Goal: Transaction & Acquisition: Purchase product/service

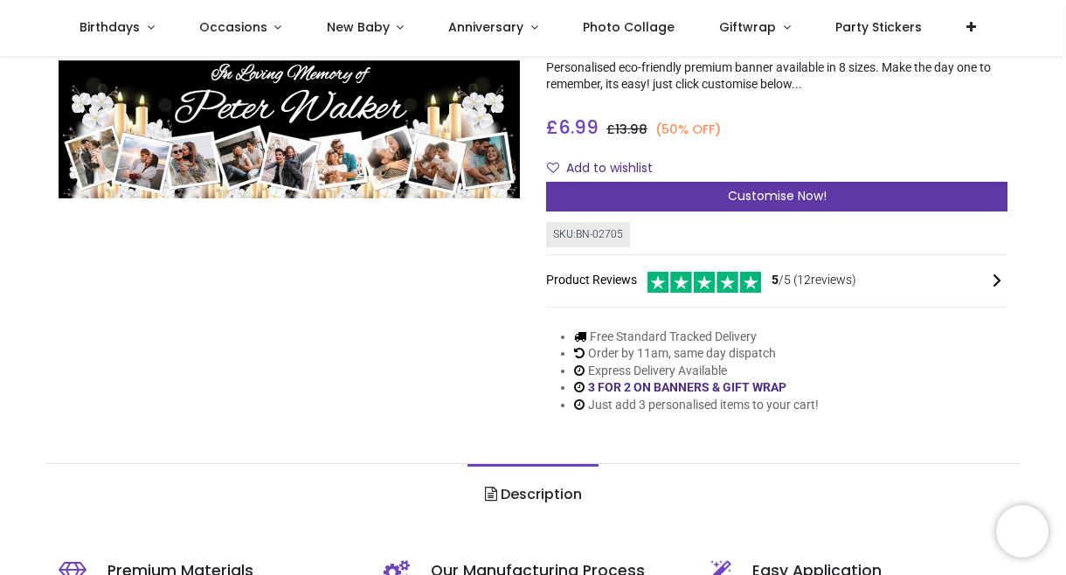
scroll to position [155, 0]
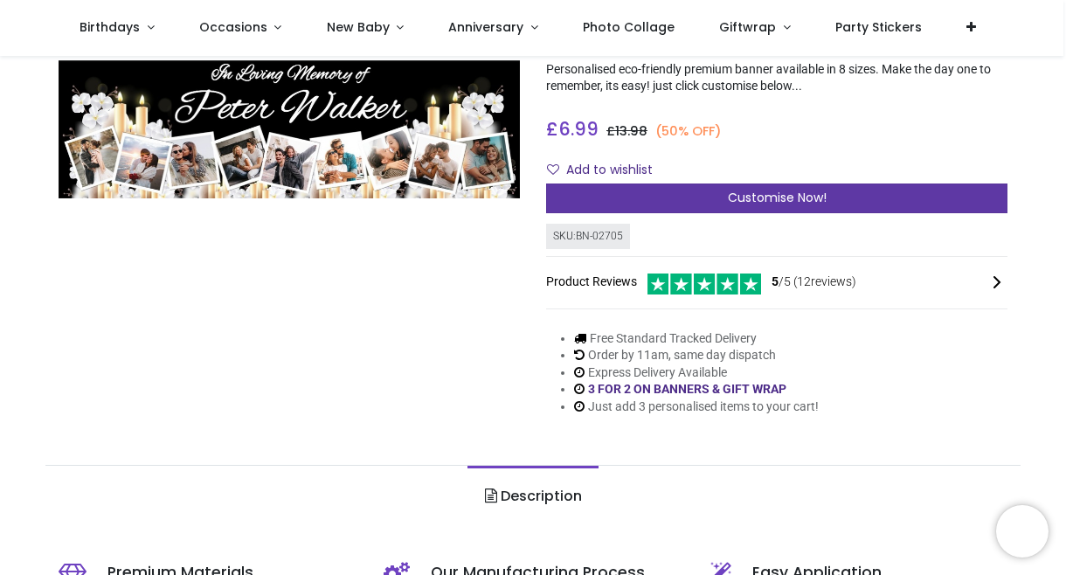
click at [701, 191] on div "Customise Now!" at bounding box center [776, 199] width 461 height 30
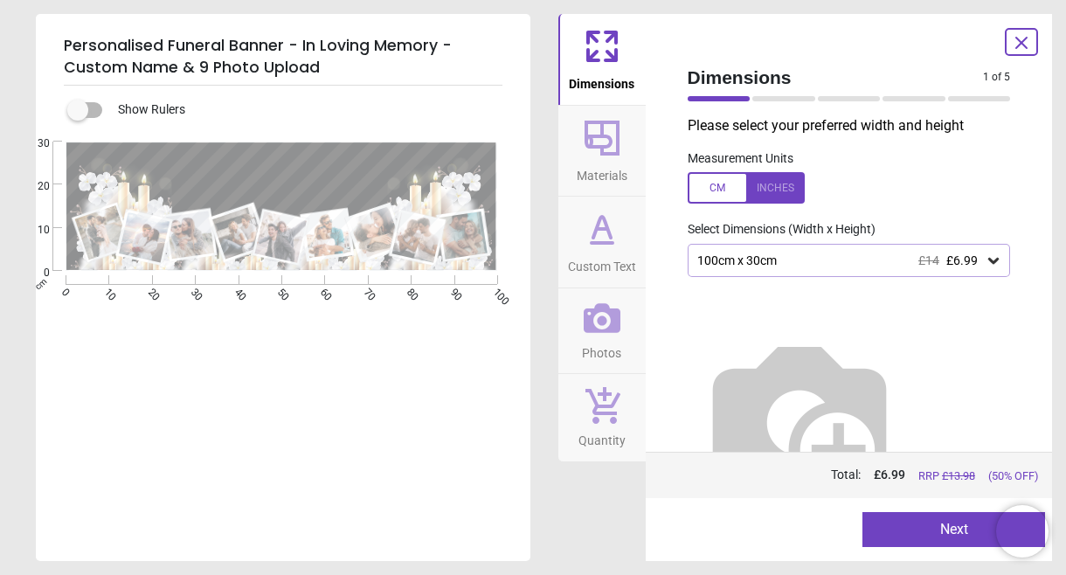
click at [1031, 37] on icon at bounding box center [1021, 42] width 21 height 21
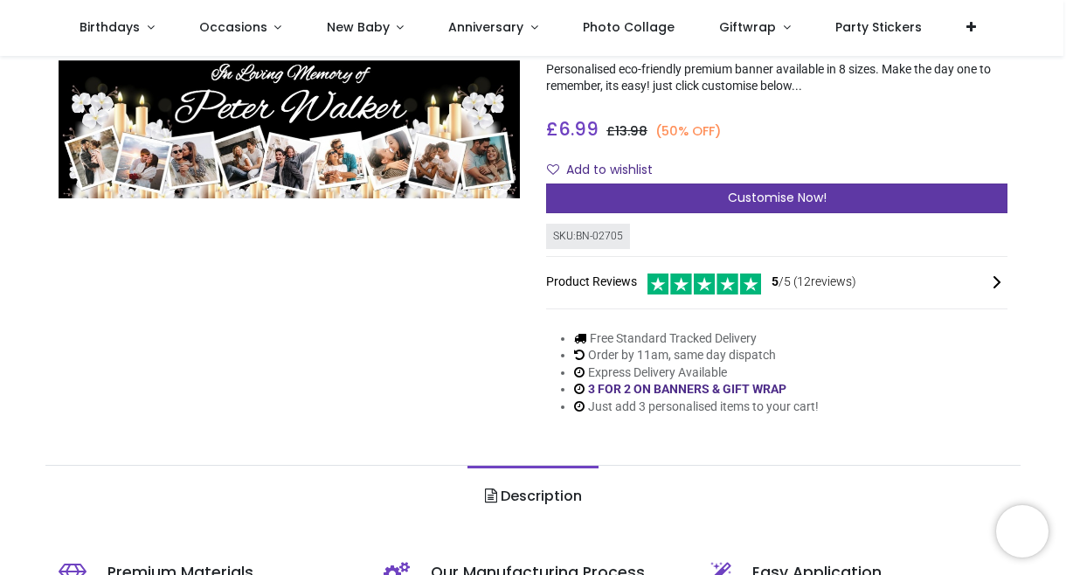
click at [681, 212] on div "Customise Now!" at bounding box center [776, 199] width 461 height 30
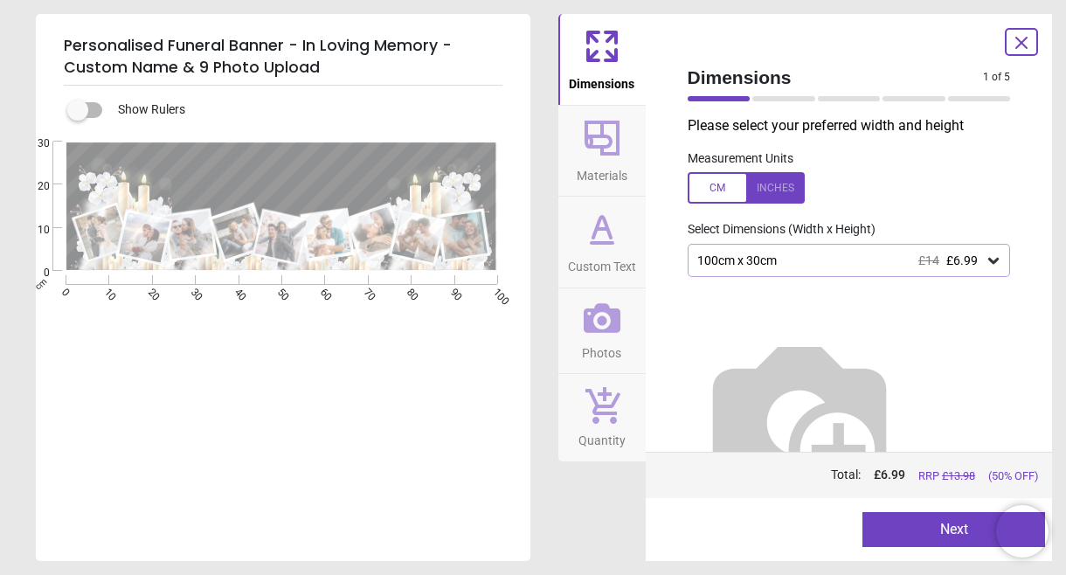
click at [1021, 20] on div "Dimensions 1 of 5 1 of 6 Please select your preferred width and height Measurem…" at bounding box center [849, 287] width 407 height 547
click at [1021, 53] on div at bounding box center [1021, 42] width 33 height 28
click at [1014, 32] on icon at bounding box center [1021, 42] width 21 height 21
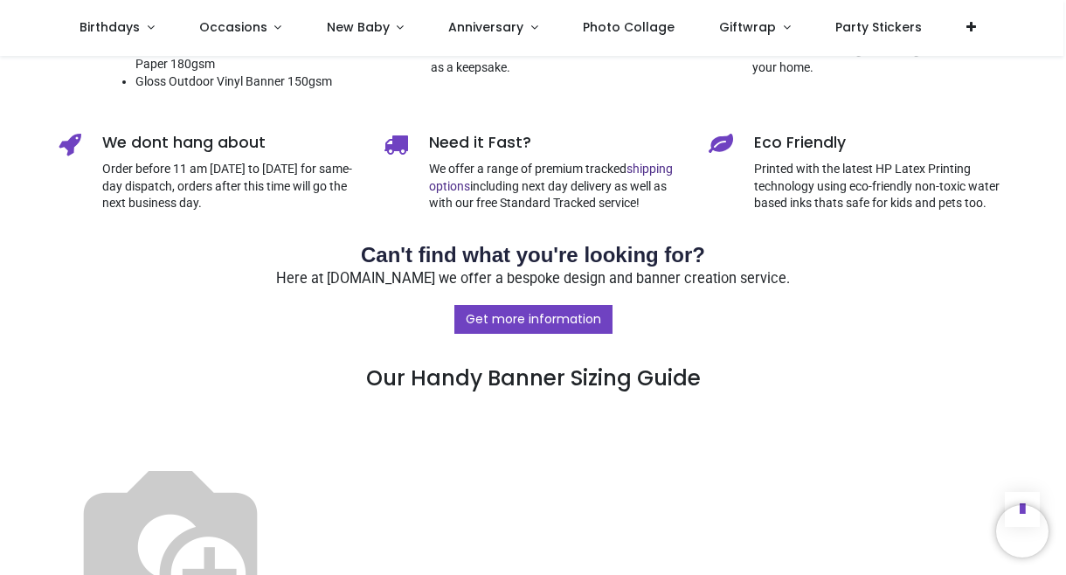
scroll to position [792, 0]
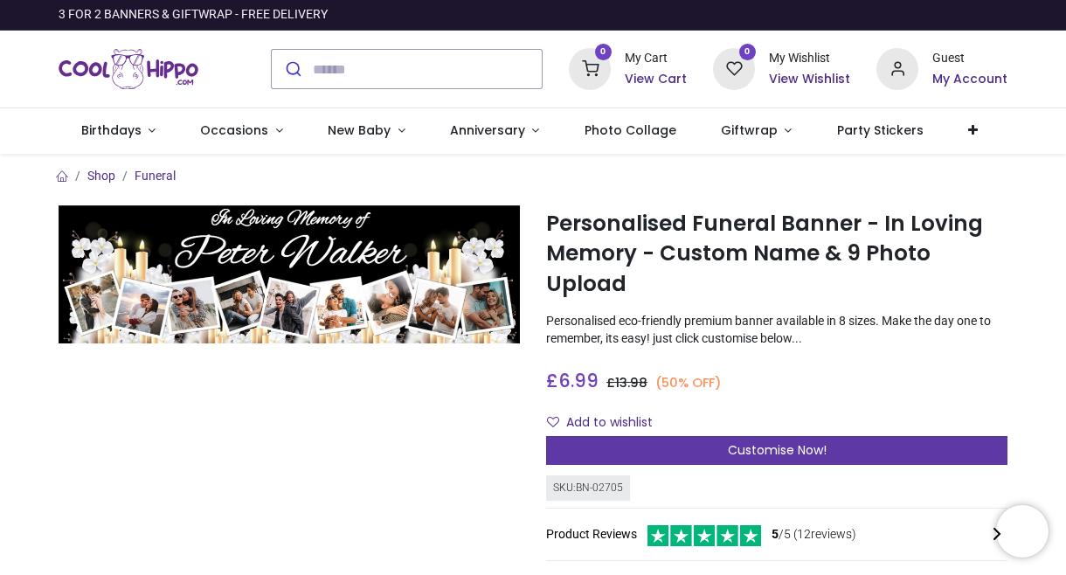
click at [678, 444] on div "Customise Now!" at bounding box center [776, 451] width 461 height 30
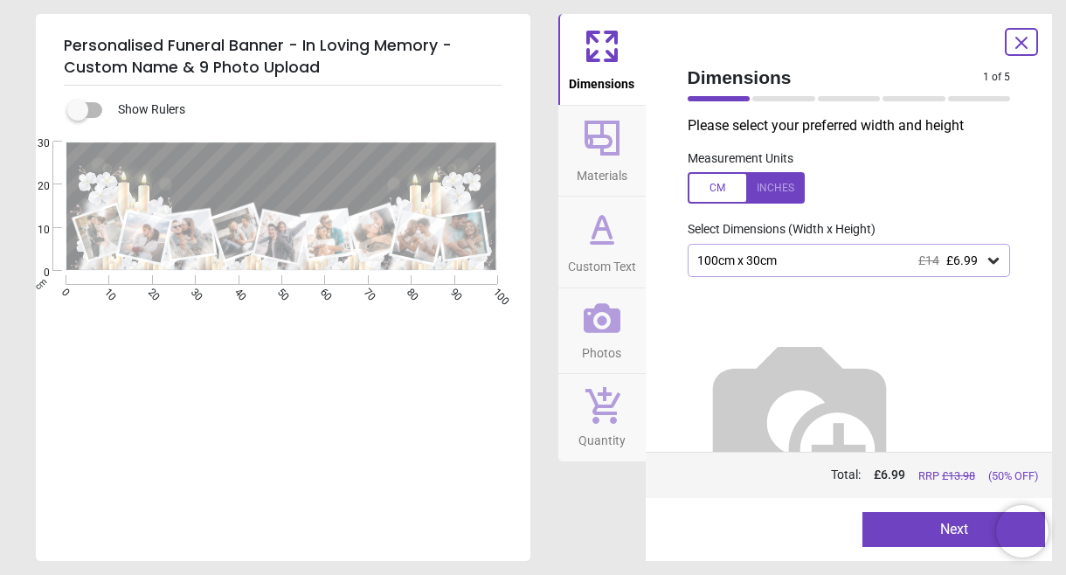
click at [821, 255] on div "100cm x 30cm £14 £6.99" at bounding box center [841, 260] width 290 height 15
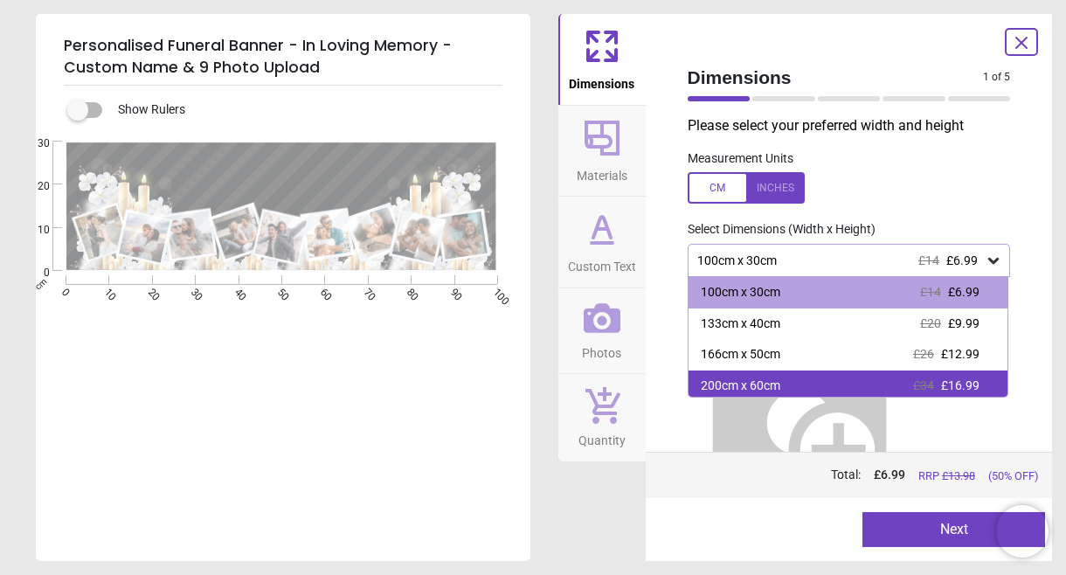
click at [834, 389] on div "200cm x 60cm £34 £16.99" at bounding box center [849, 386] width 320 height 31
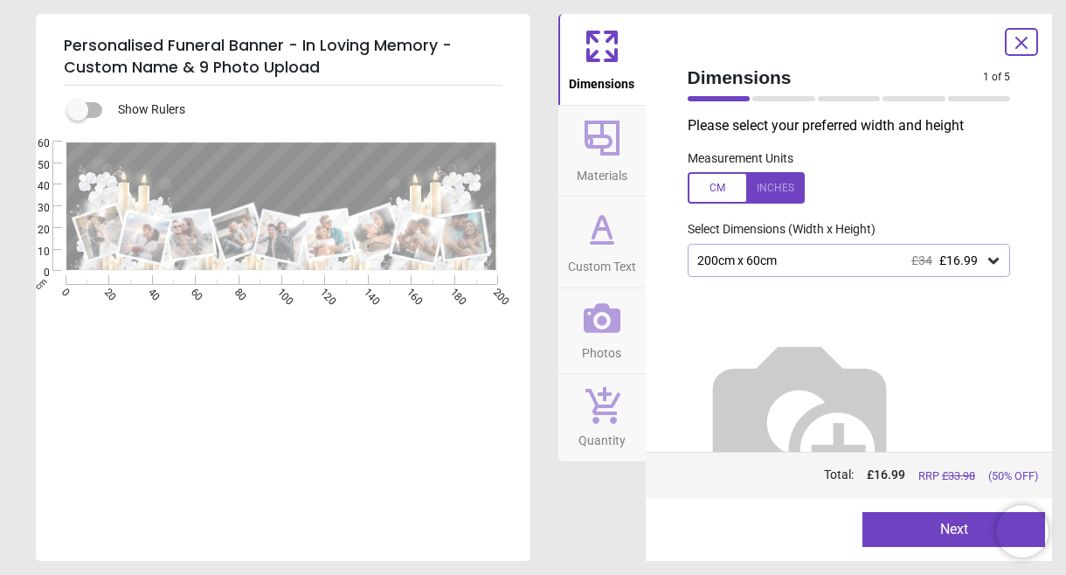
click at [801, 272] on div "200cm x 60cm £34 £16.99" at bounding box center [849, 260] width 323 height 33
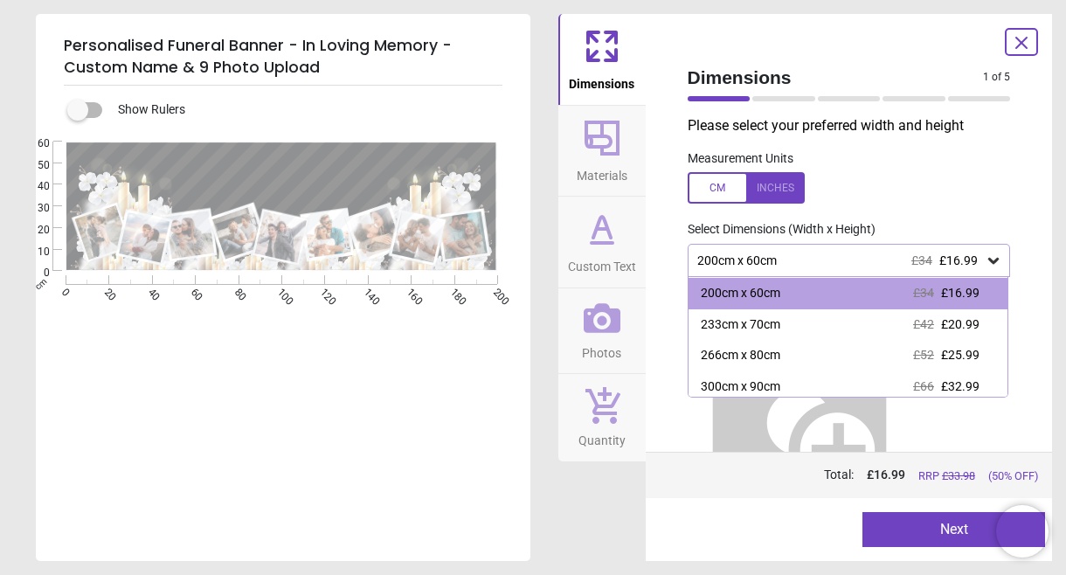
scroll to position [94, 0]
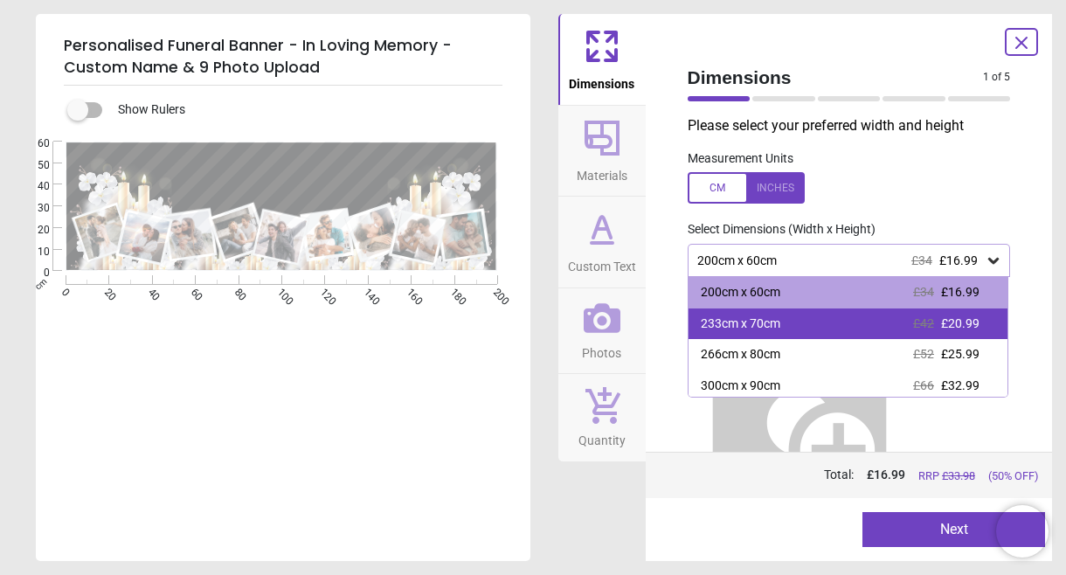
click at [784, 330] on div "233cm x 70cm £42 £20.99" at bounding box center [849, 323] width 320 height 31
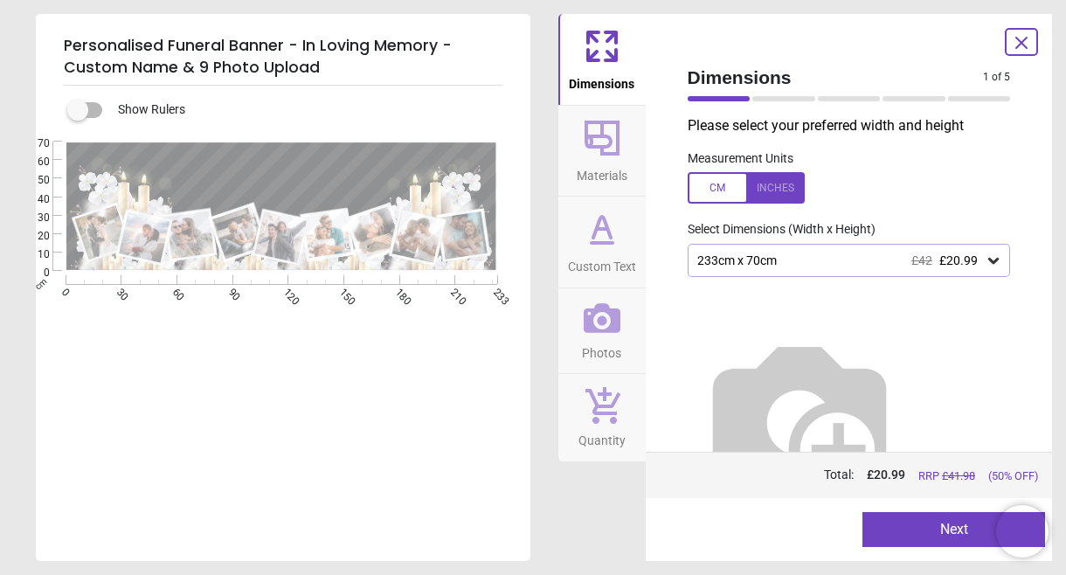
click at [835, 255] on div "233cm x 70cm £42 £20.99" at bounding box center [841, 260] width 290 height 15
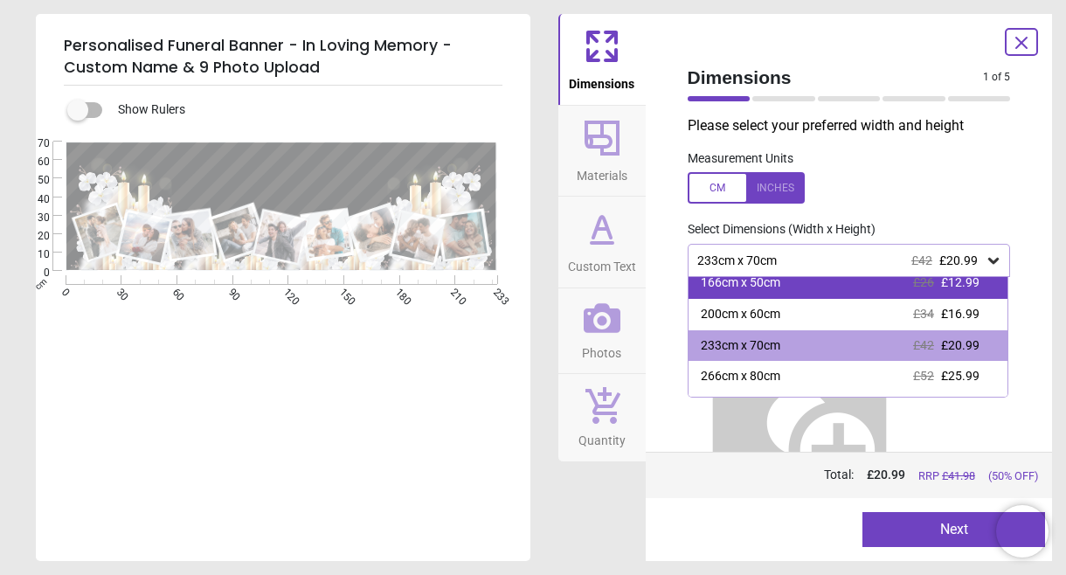
scroll to position [73, 0]
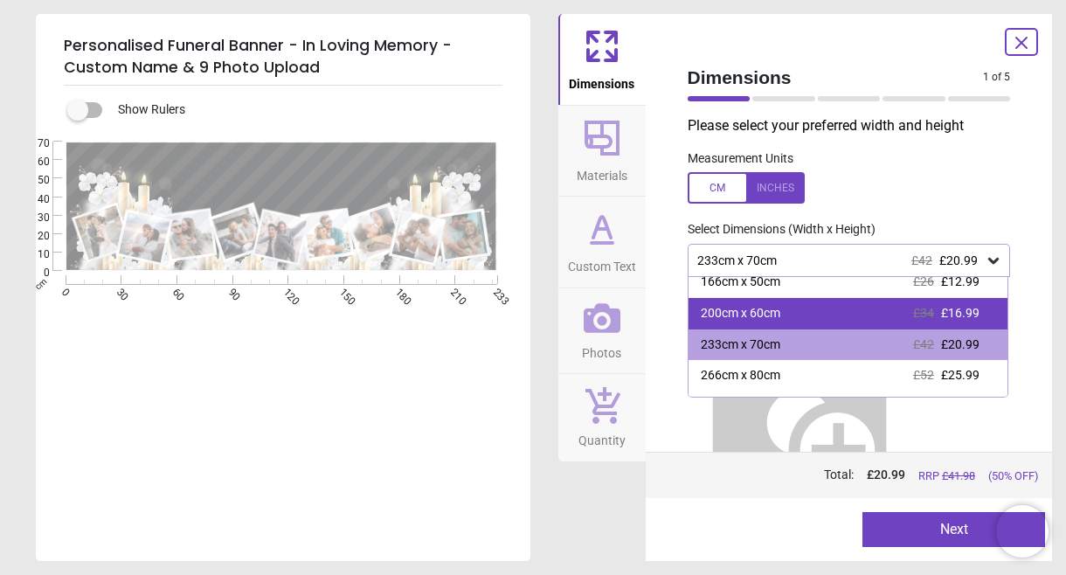
click at [819, 323] on div "200cm x 60cm £34 £16.99" at bounding box center [849, 313] width 320 height 31
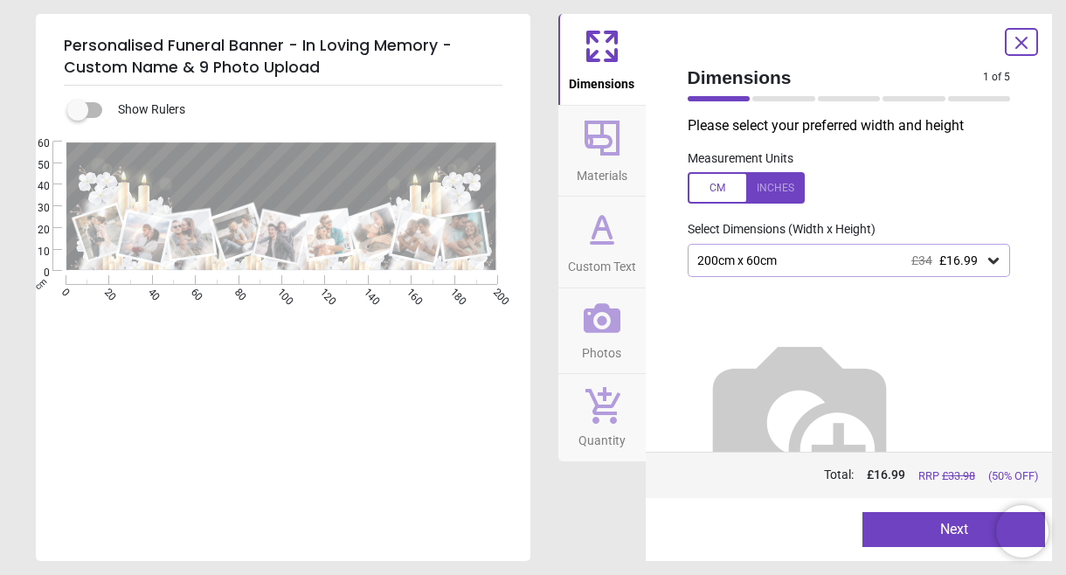
click at [612, 146] on icon at bounding box center [602, 138] width 42 height 42
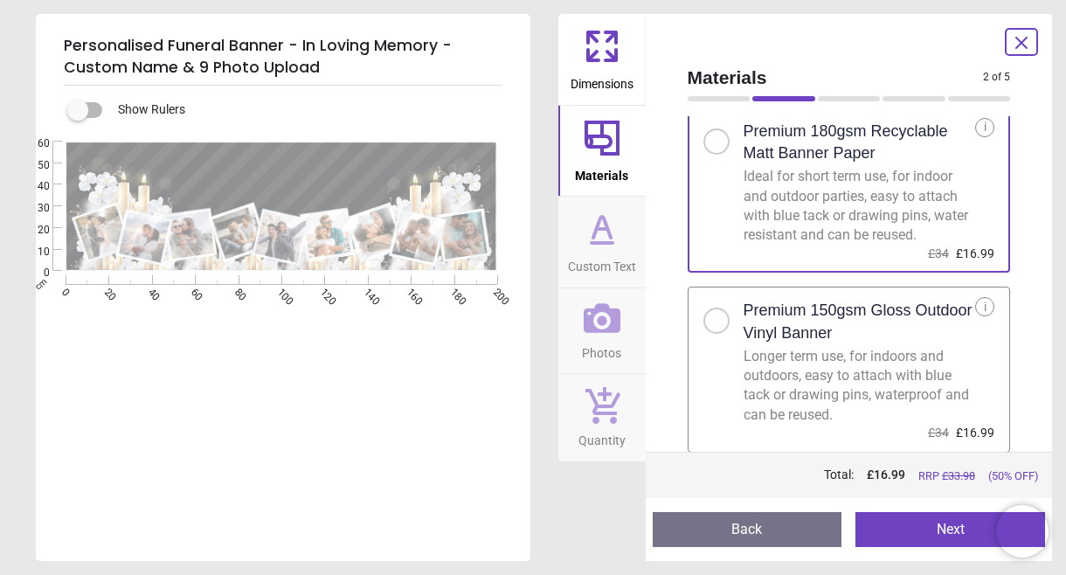
scroll to position [43, 0]
click at [615, 224] on icon at bounding box center [602, 229] width 42 height 42
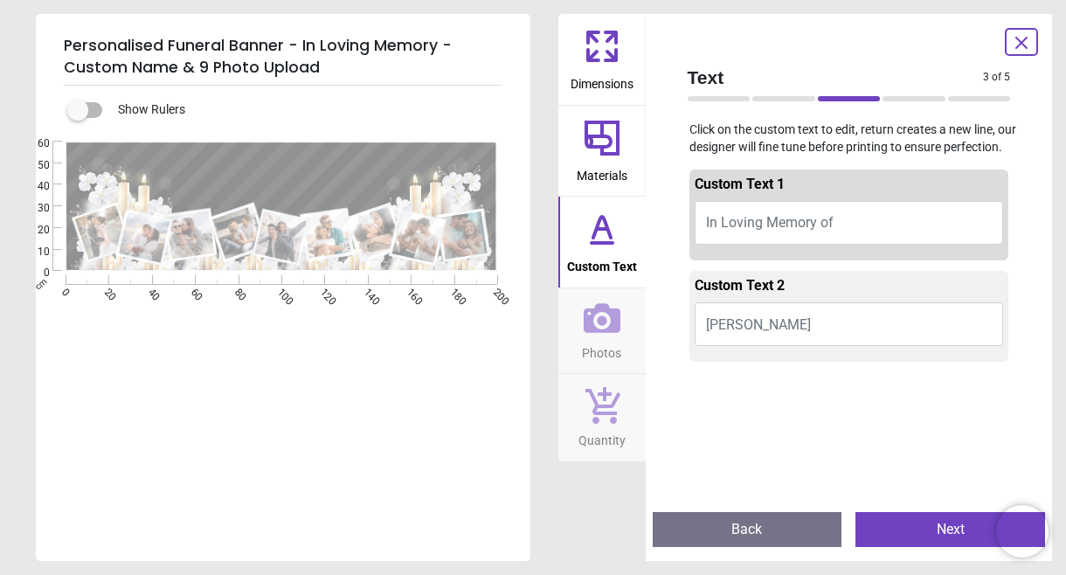
click at [350, 154] on textarea at bounding box center [281, 155] width 288 height 20
click at [733, 245] on button "In Loving Memory of" at bounding box center [849, 223] width 309 height 44
click at [792, 231] on span "In Loving Memory of" at bounding box center [770, 222] width 128 height 17
click at [798, 245] on button "In Loving Memory of" at bounding box center [849, 223] width 309 height 44
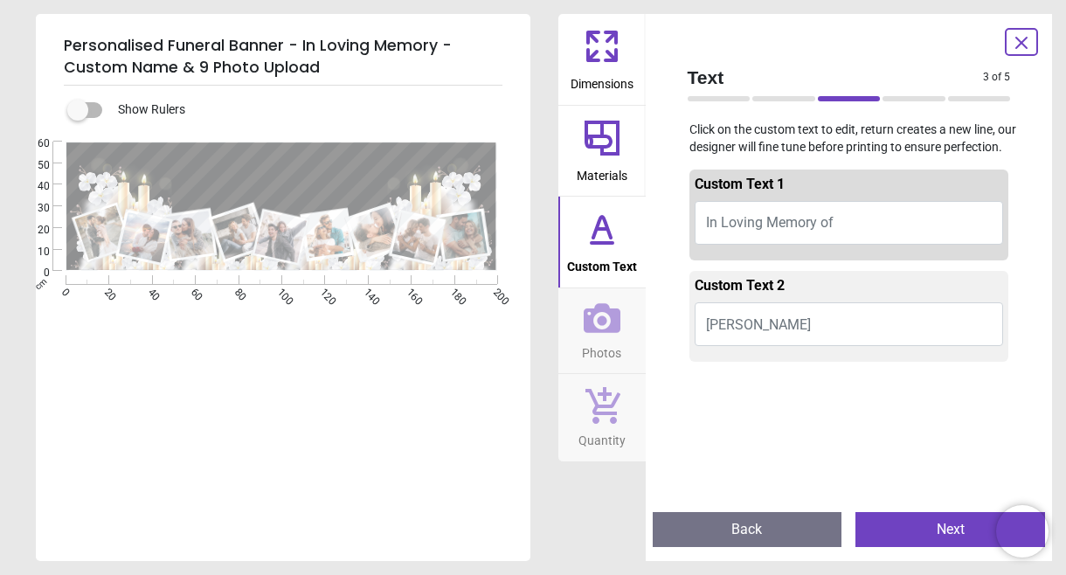
click at [854, 229] on button "In Loving Memory of" at bounding box center [849, 223] width 309 height 44
click at [802, 231] on span "In Loving Memory of" at bounding box center [770, 222] width 128 height 17
type textarea "*"
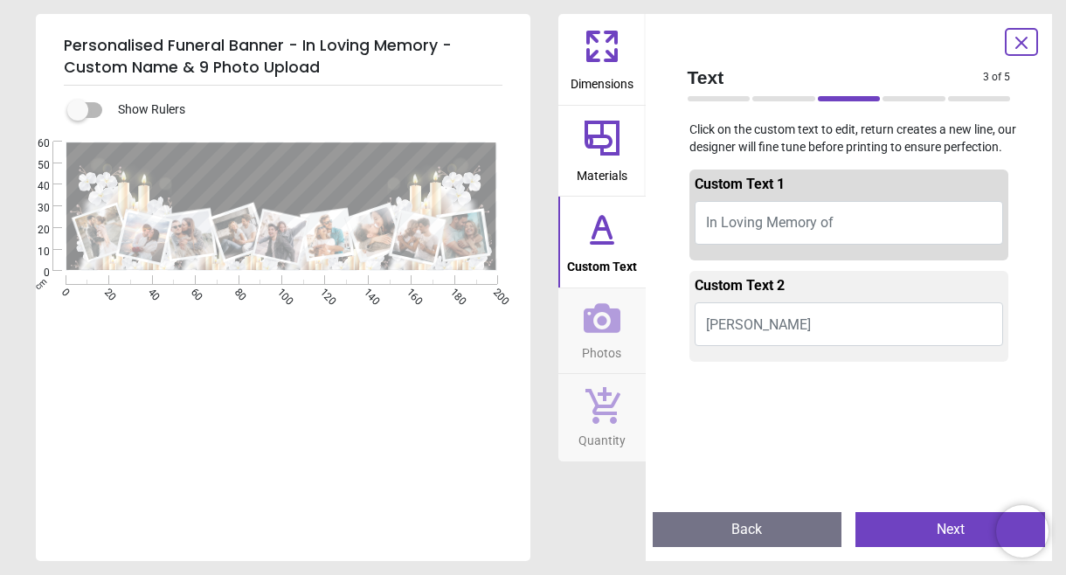
type textarea "*"
click at [747, 233] on button "November 1940 - September" at bounding box center [849, 223] width 309 height 44
click at [734, 240] on button "November 1940 - September" at bounding box center [849, 223] width 309 height 44
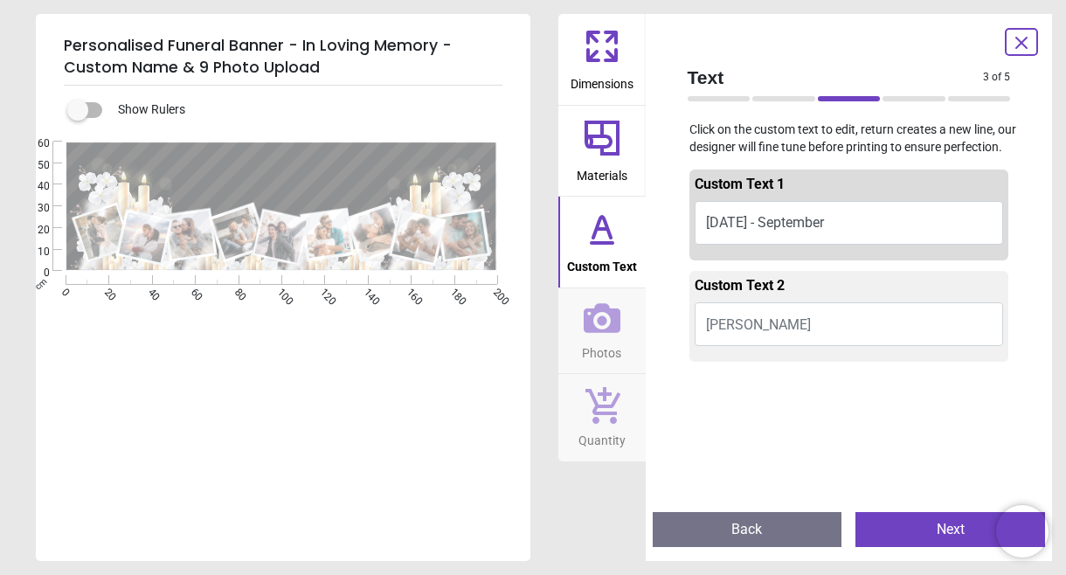
click at [734, 240] on button "November 1940 - September" at bounding box center [849, 223] width 309 height 44
click at [766, 245] on button "November 1940 to Septemb" at bounding box center [849, 223] width 309 height 44
type textarea "*"
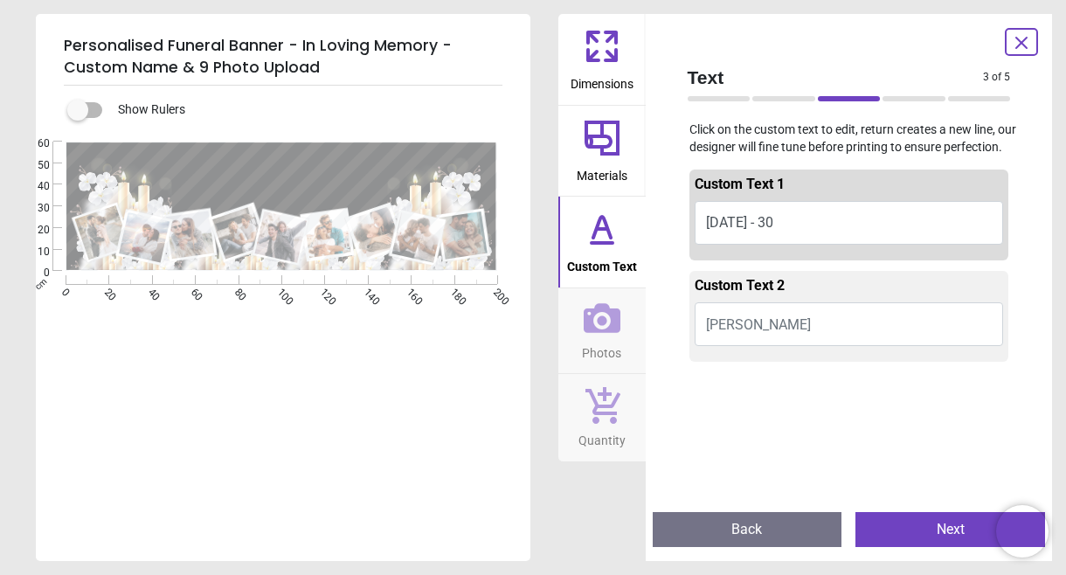
click at [738, 245] on button "27.11.1940 - 30" at bounding box center [849, 223] width 309 height 44
click at [740, 239] on button "27.11.1940 - 30" at bounding box center [849, 223] width 309 height 44
type textarea "**********"
click at [765, 333] on span "Peter Walker" at bounding box center [758, 324] width 105 height 17
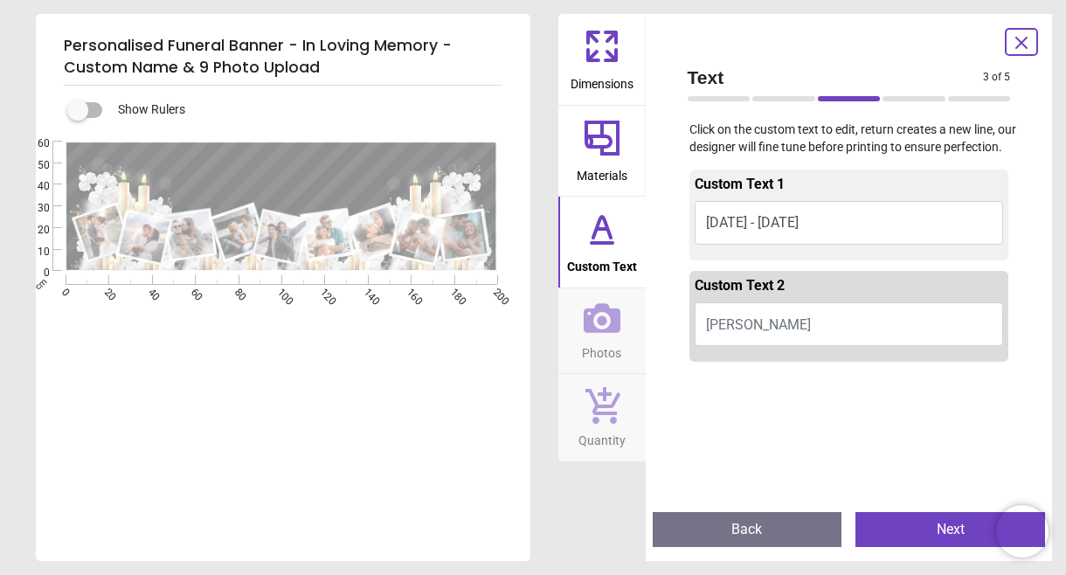
click at [765, 333] on span "Peter Walker" at bounding box center [758, 324] width 105 height 17
click at [754, 336] on button "James Awang" at bounding box center [849, 324] width 309 height 44
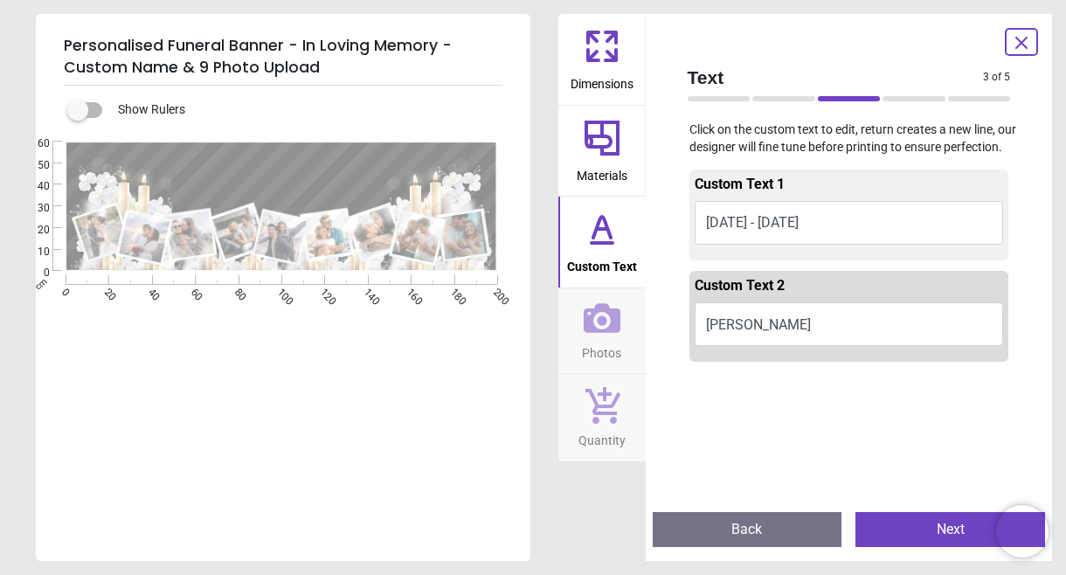
type textarea "**********"
click at [620, 294] on button "Photos" at bounding box center [601, 331] width 87 height 86
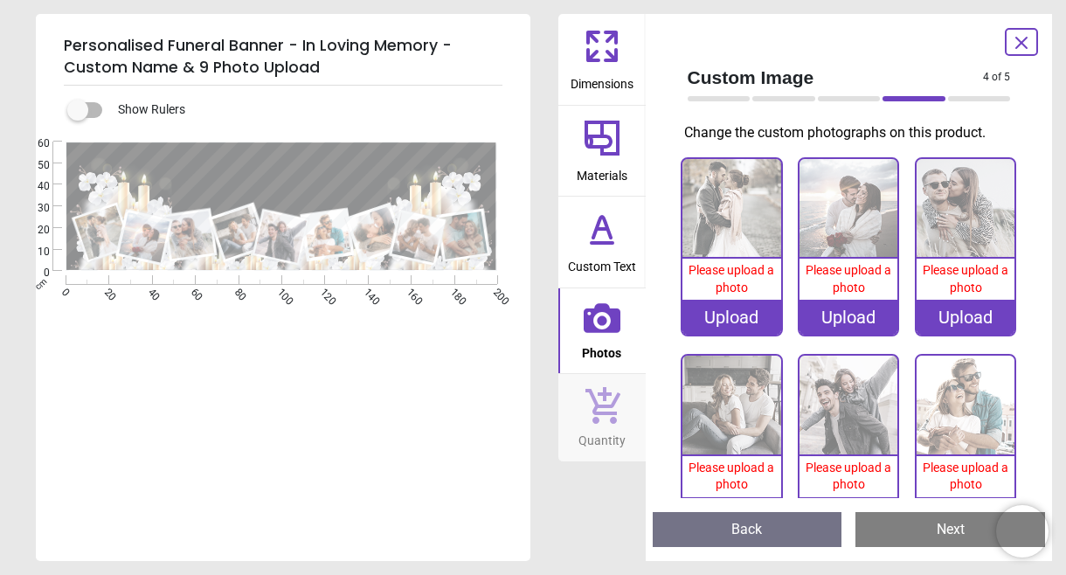
click at [758, 188] on img at bounding box center [732, 208] width 98 height 98
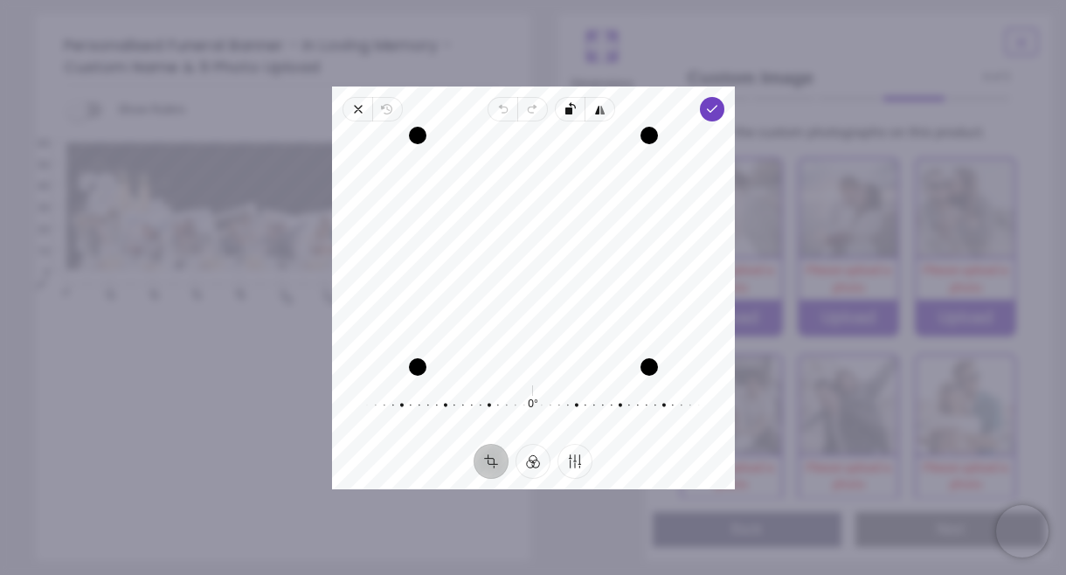
drag, startPoint x: 566, startPoint y: 243, endPoint x: 563, endPoint y: 274, distance: 30.8
click at [565, 275] on div "Recenter" at bounding box center [533, 251] width 375 height 232
click at [708, 116] on span "Done" at bounding box center [711, 109] width 24 height 24
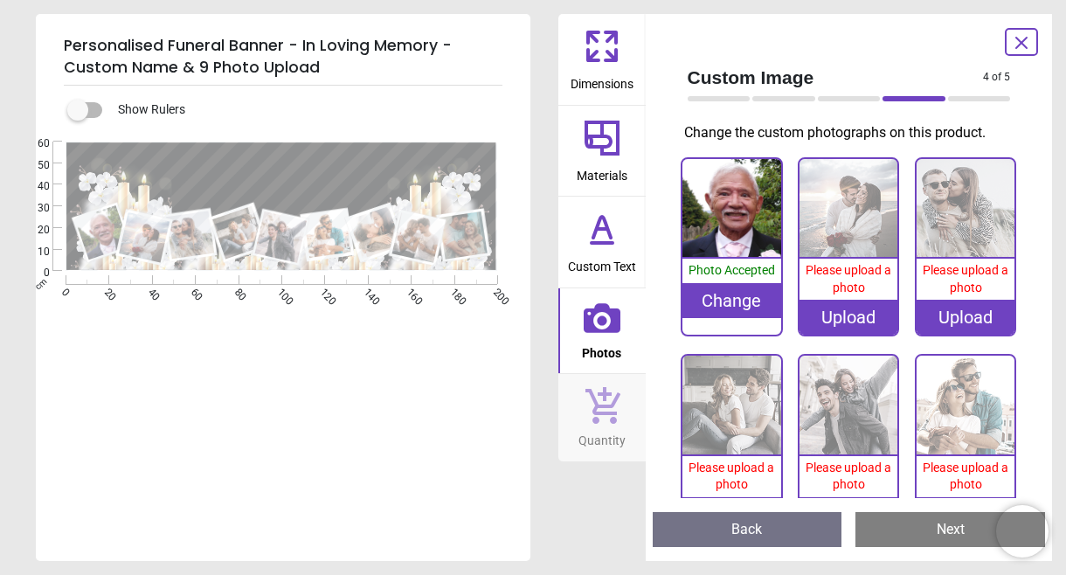
click at [825, 247] on img at bounding box center [849, 208] width 98 height 98
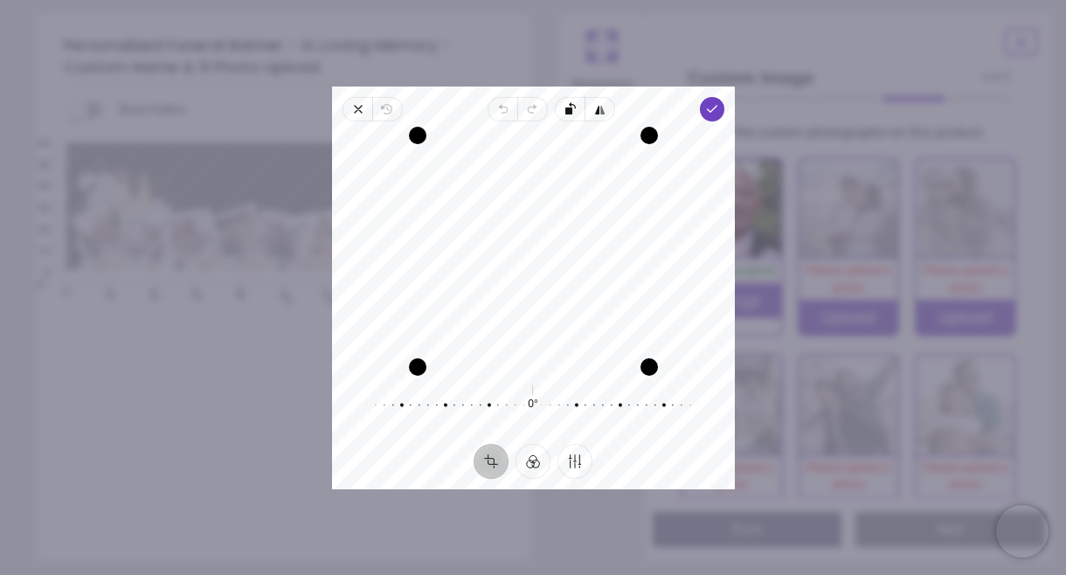
drag, startPoint x: 461, startPoint y: 237, endPoint x: 467, endPoint y: 264, distance: 27.6
click at [467, 264] on div "Recenter" at bounding box center [533, 251] width 375 height 232
click at [711, 107] on icon "button" at bounding box center [711, 109] width 14 height 14
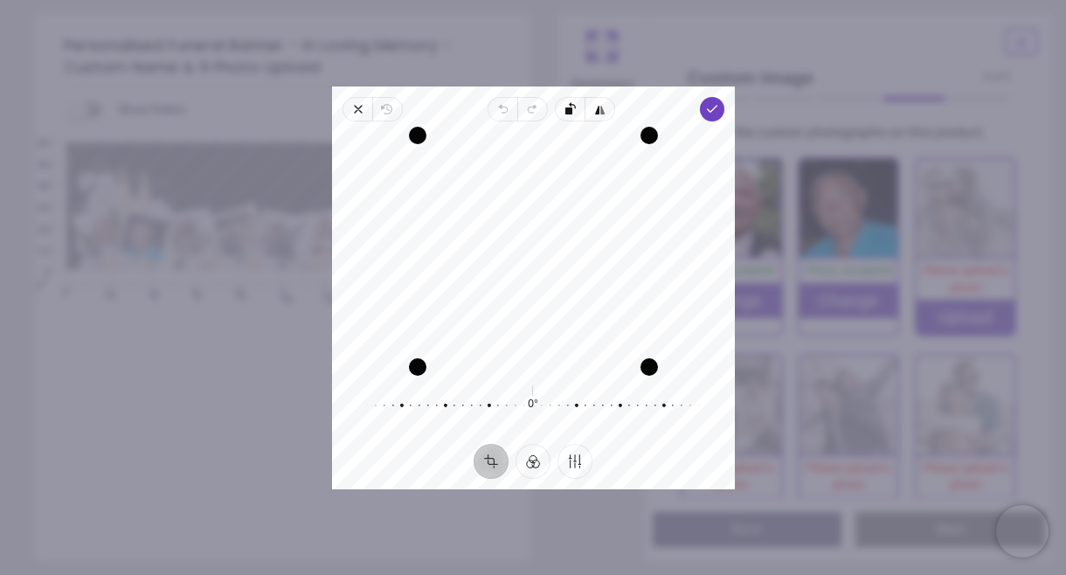
scroll to position [2, 0]
drag, startPoint x: 602, startPoint y: 297, endPoint x: 603, endPoint y: 330, distance: 33.2
click at [603, 329] on div "Recenter" at bounding box center [533, 251] width 375 height 232
click at [716, 106] on polyline "button" at bounding box center [712, 109] width 10 height 6
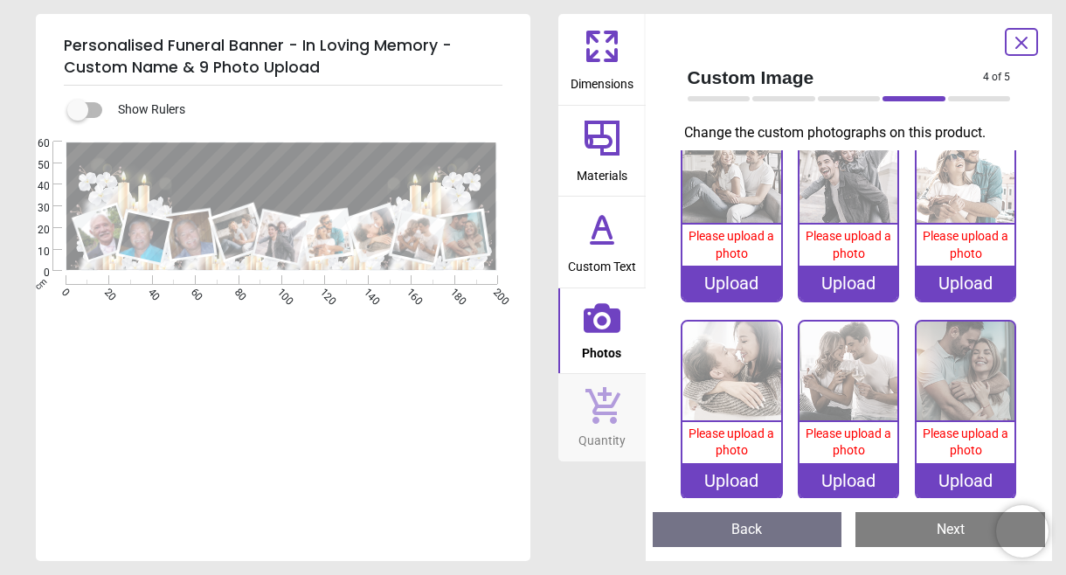
scroll to position [233, 0]
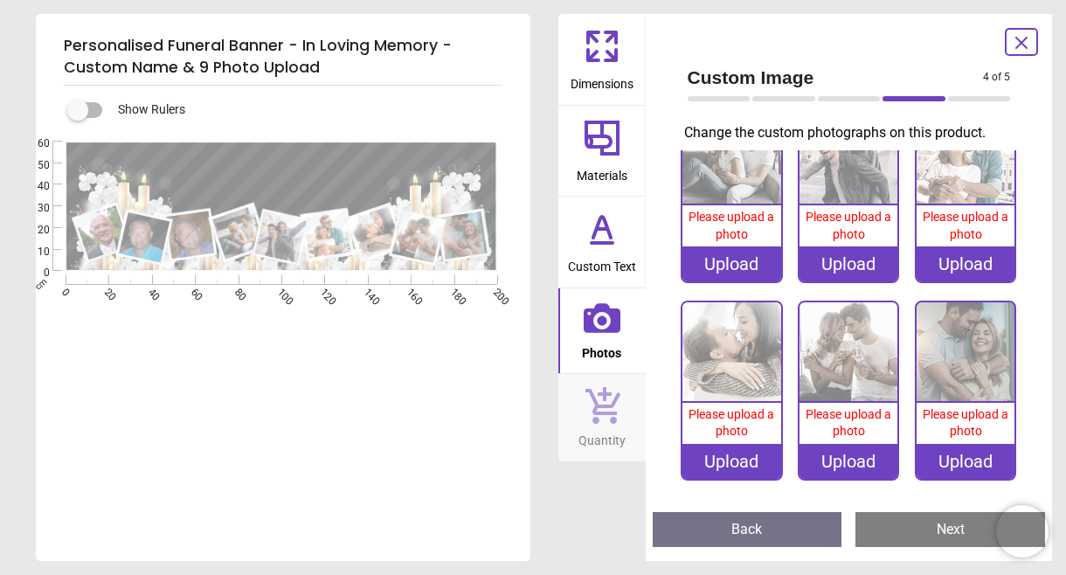
click at [956, 452] on div "Upload" at bounding box center [966, 461] width 98 height 35
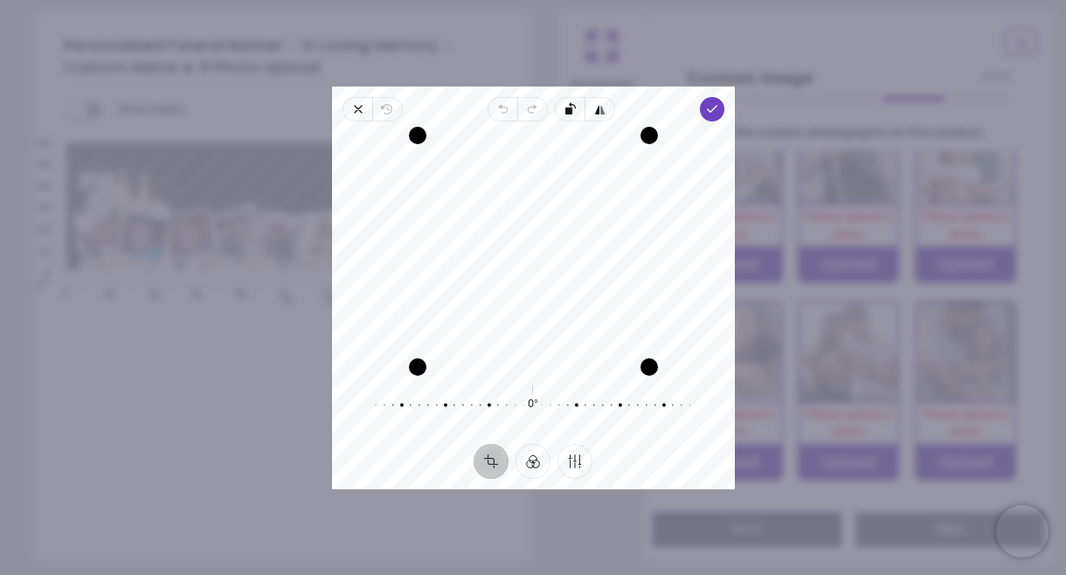
drag, startPoint x: 529, startPoint y: 255, endPoint x: 533, endPoint y: 225, distance: 30.0
click at [533, 225] on div "Recenter" at bounding box center [533, 251] width 375 height 232
click at [707, 112] on icon "button" at bounding box center [711, 109] width 14 height 14
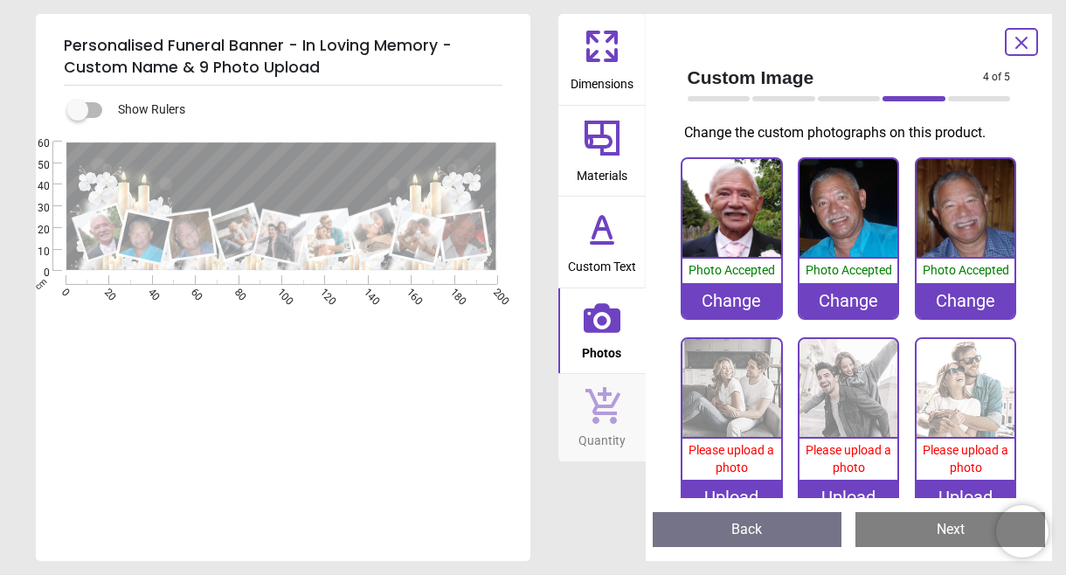
scroll to position [233, 0]
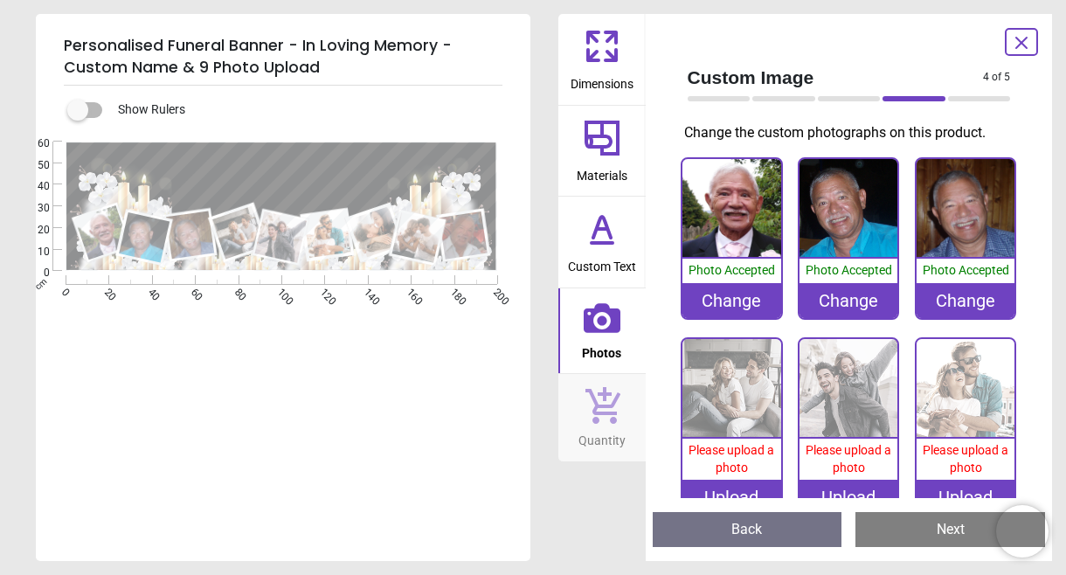
scroll to position [233, 0]
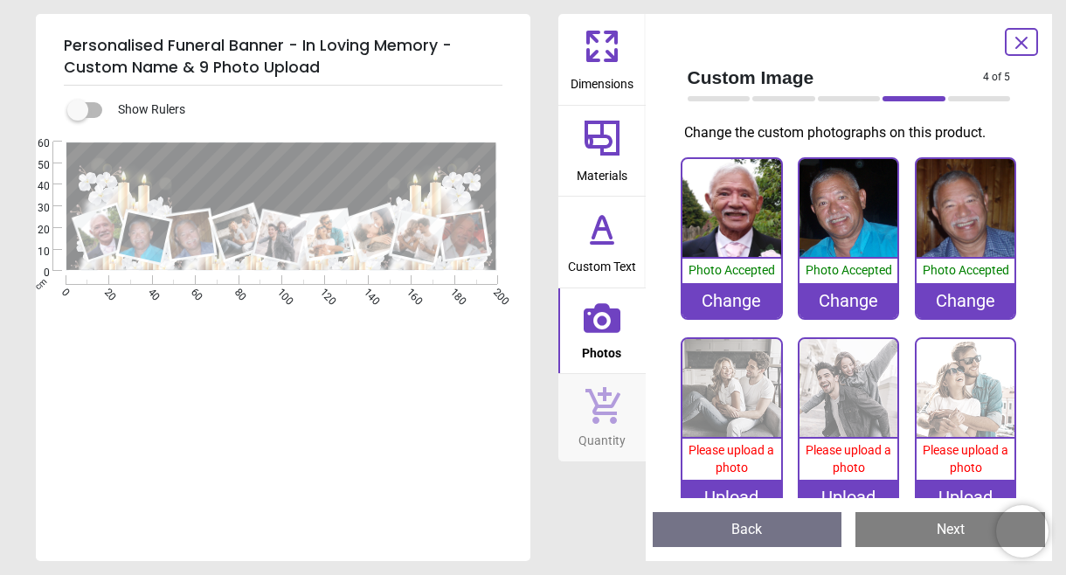
scroll to position [233, 0]
